Goal: Task Accomplishment & Management: Manage account settings

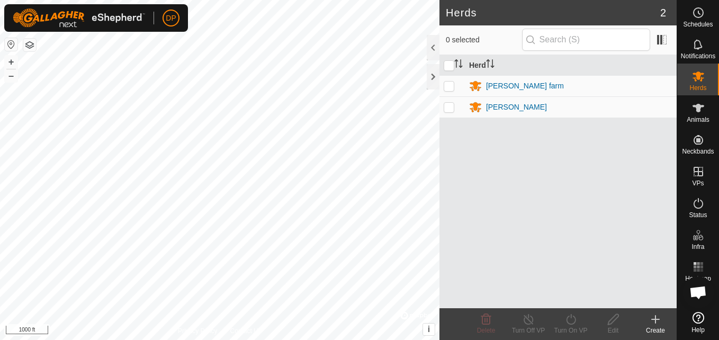
scroll to position [1081, 0]
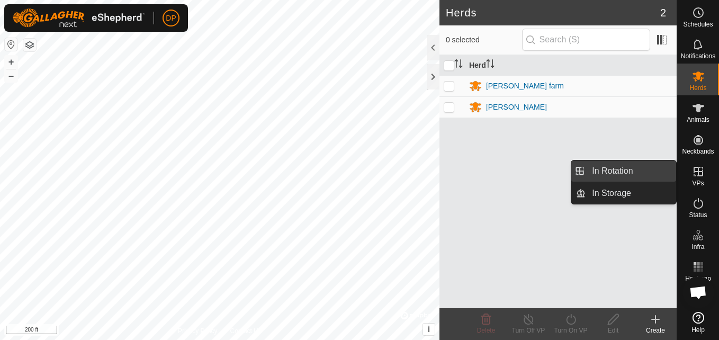
click at [669, 167] on link "In Rotation" at bounding box center [631, 170] width 91 height 21
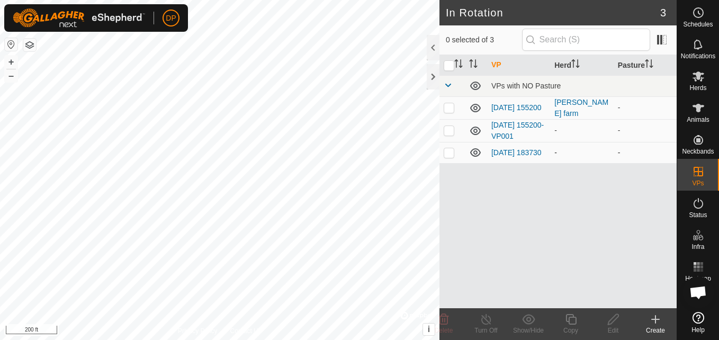
click at [476, 151] on icon at bounding box center [475, 152] width 13 height 13
click at [477, 129] on icon at bounding box center [475, 130] width 13 height 13
click at [474, 106] on icon at bounding box center [475, 108] width 13 height 13
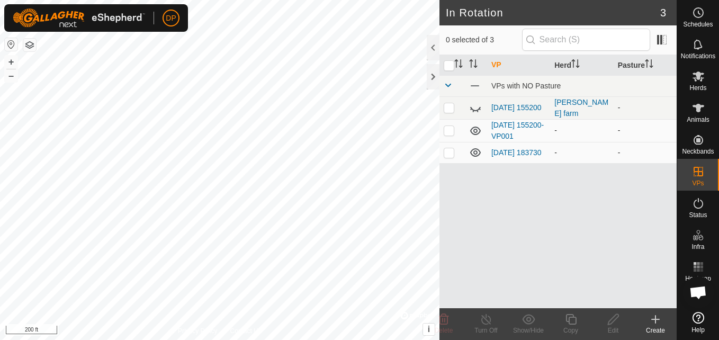
click at [474, 106] on icon at bounding box center [475, 108] width 13 height 13
click at [474, 84] on icon at bounding box center [475, 85] width 13 height 13
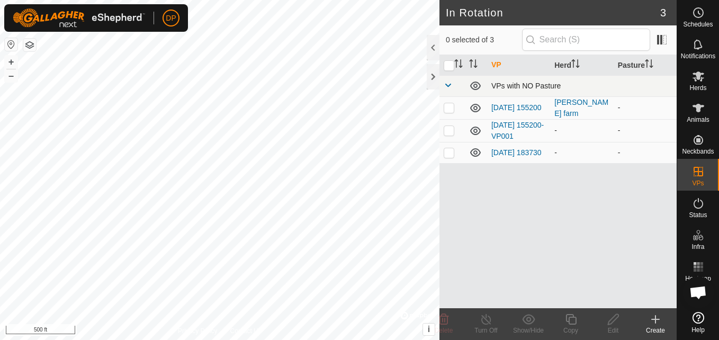
click at [476, 104] on icon at bounding box center [475, 108] width 13 height 13
click at [475, 131] on icon at bounding box center [475, 130] width 13 height 13
click at [479, 154] on icon at bounding box center [475, 152] width 13 height 13
